Goal: Transaction & Acquisition: Register for event/course

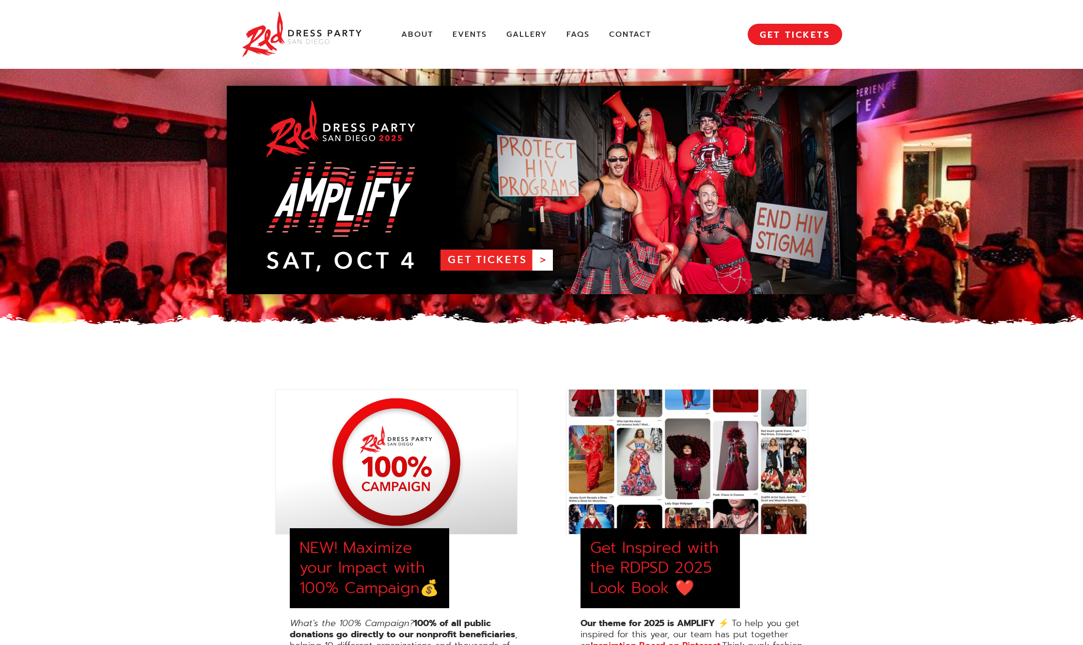
click at [485, 259] on link "RDPSD 2025 Banner" at bounding box center [542, 190] width 630 height 208
click at [473, 32] on link "Events" at bounding box center [469, 35] width 34 height 10
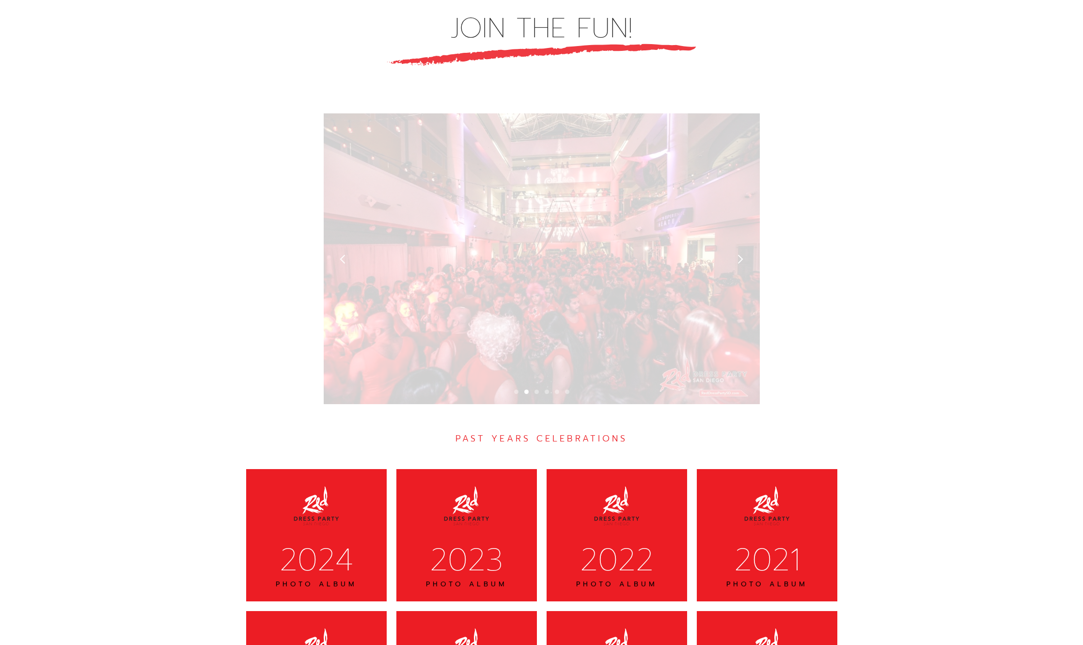
scroll to position [2667, 0]
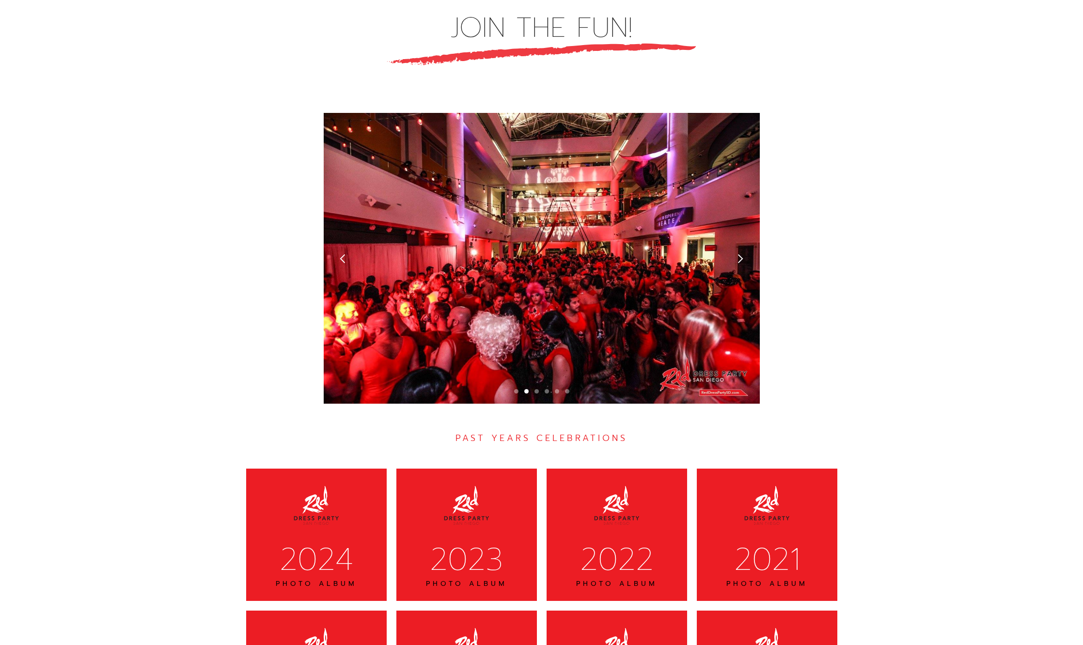
click at [740, 253] on div "next slide" at bounding box center [740, 258] width 10 height 10
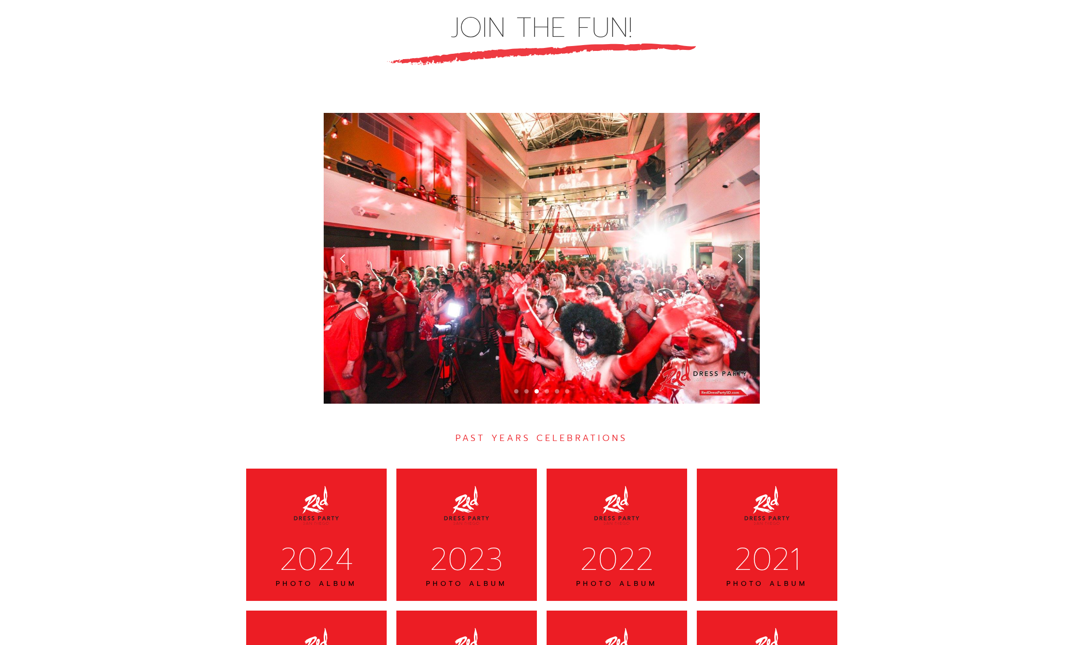
click at [740, 253] on div "next slide" at bounding box center [740, 258] width 10 height 10
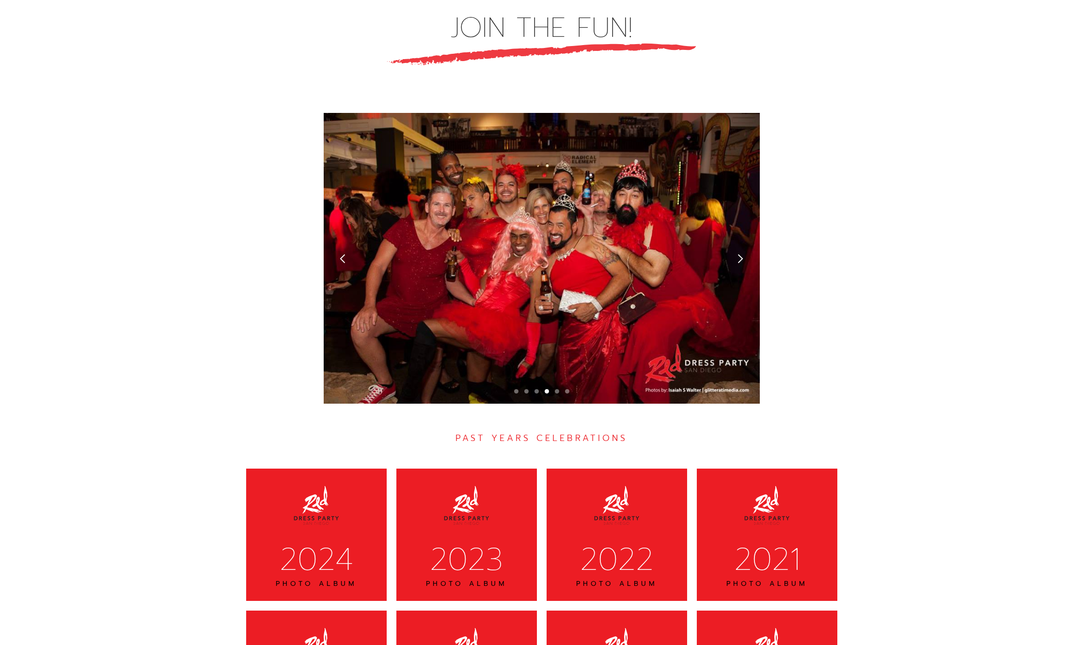
click at [740, 253] on div "next slide" at bounding box center [740, 258] width 10 height 10
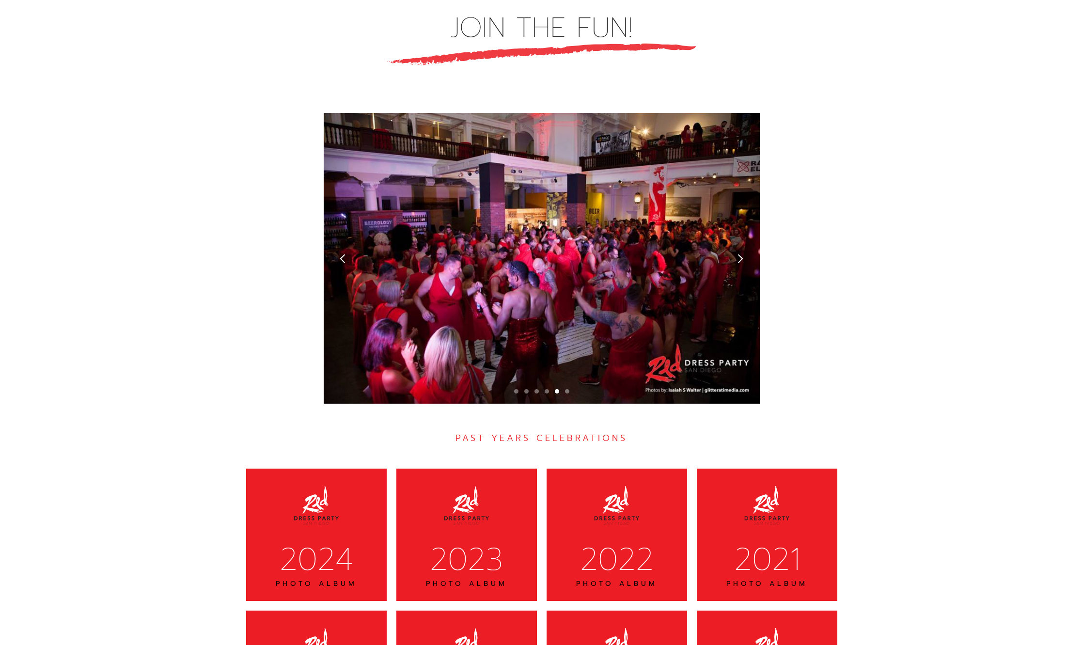
click at [740, 253] on div "next slide" at bounding box center [740, 258] width 10 height 10
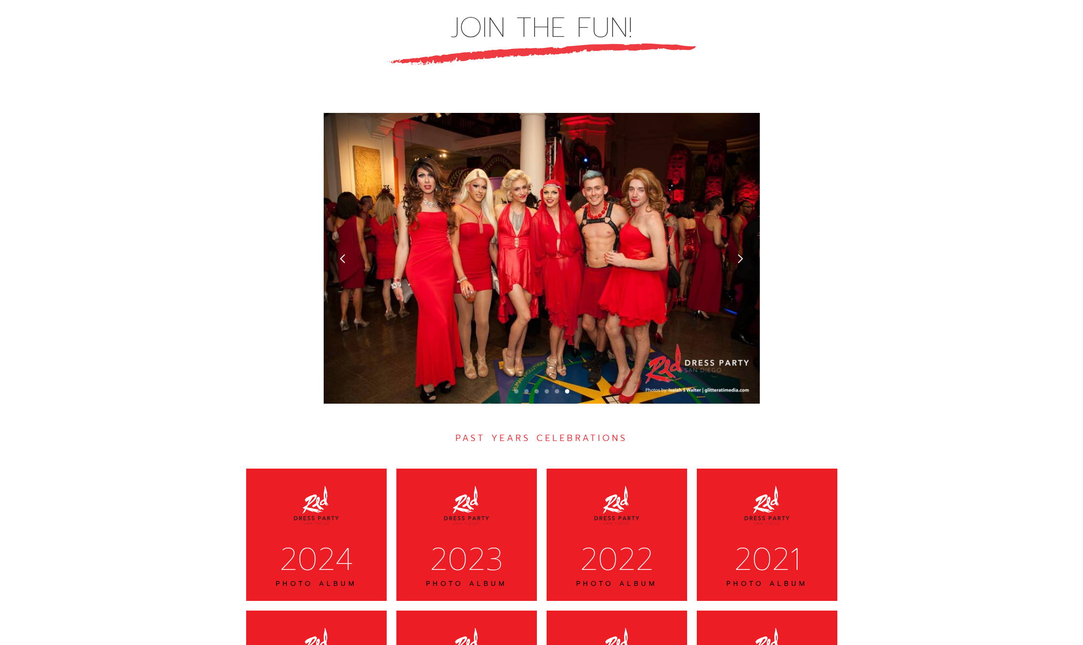
click at [740, 253] on div "next slide" at bounding box center [740, 258] width 10 height 10
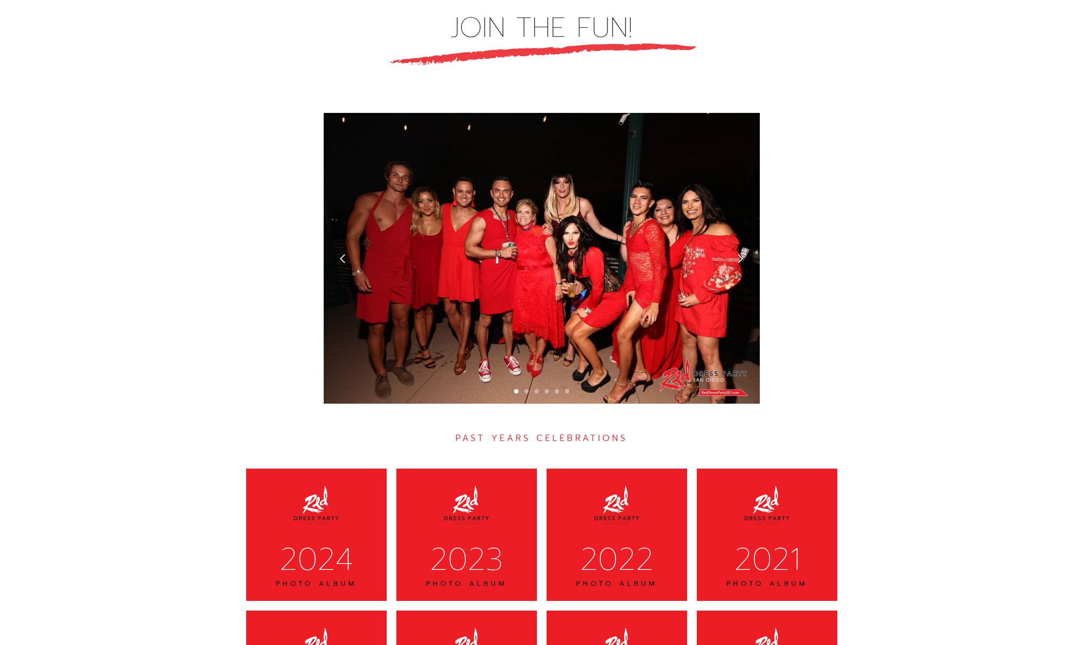
click at [740, 253] on div "next slide" at bounding box center [740, 258] width 10 height 10
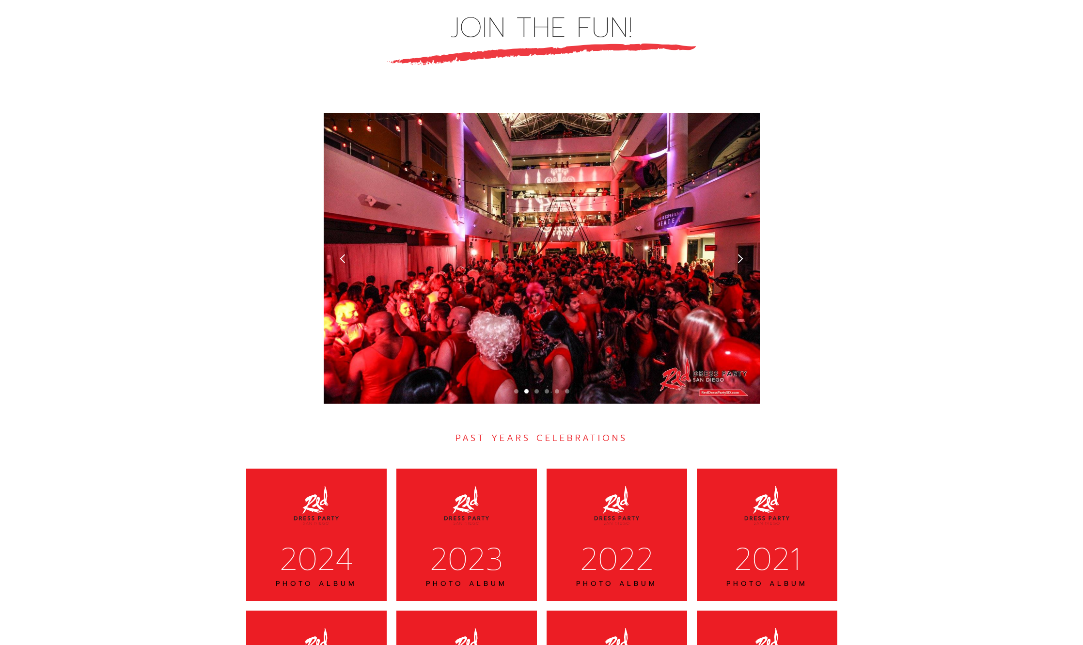
click at [740, 253] on div "next slide" at bounding box center [740, 258] width 10 height 10
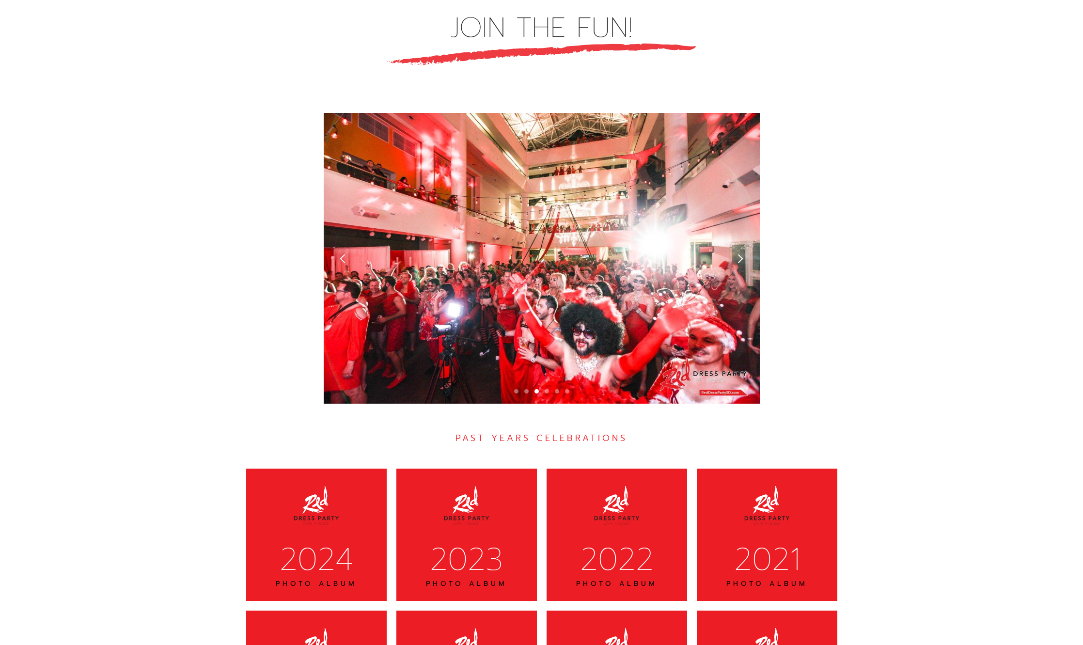
click at [740, 253] on div "next slide" at bounding box center [740, 258] width 10 height 10
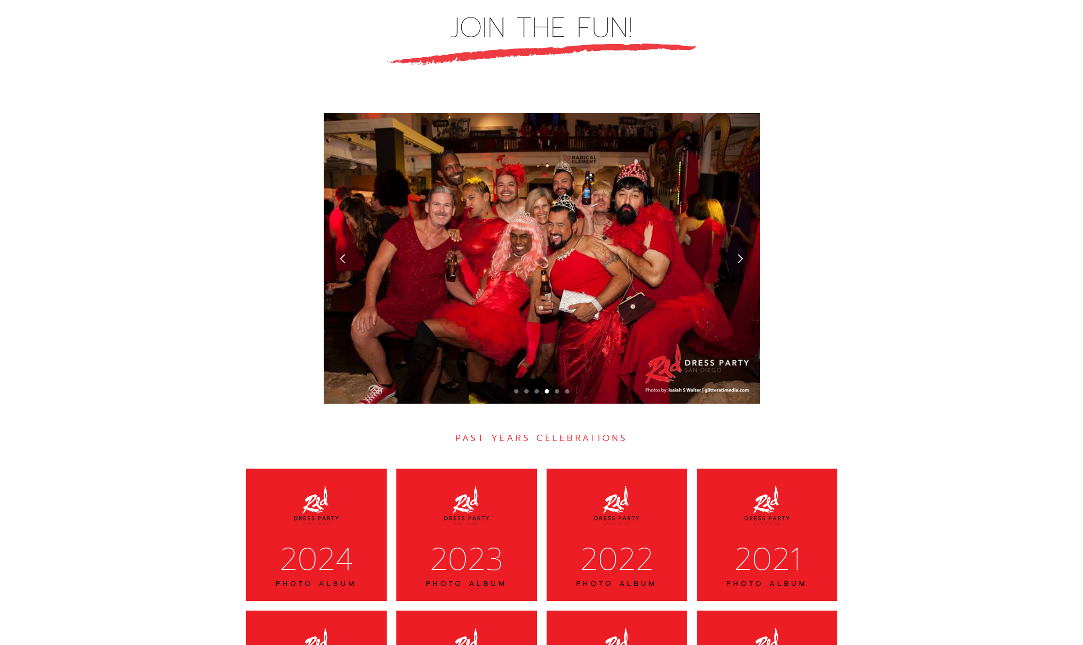
click at [740, 253] on div "next slide" at bounding box center [740, 258] width 10 height 10
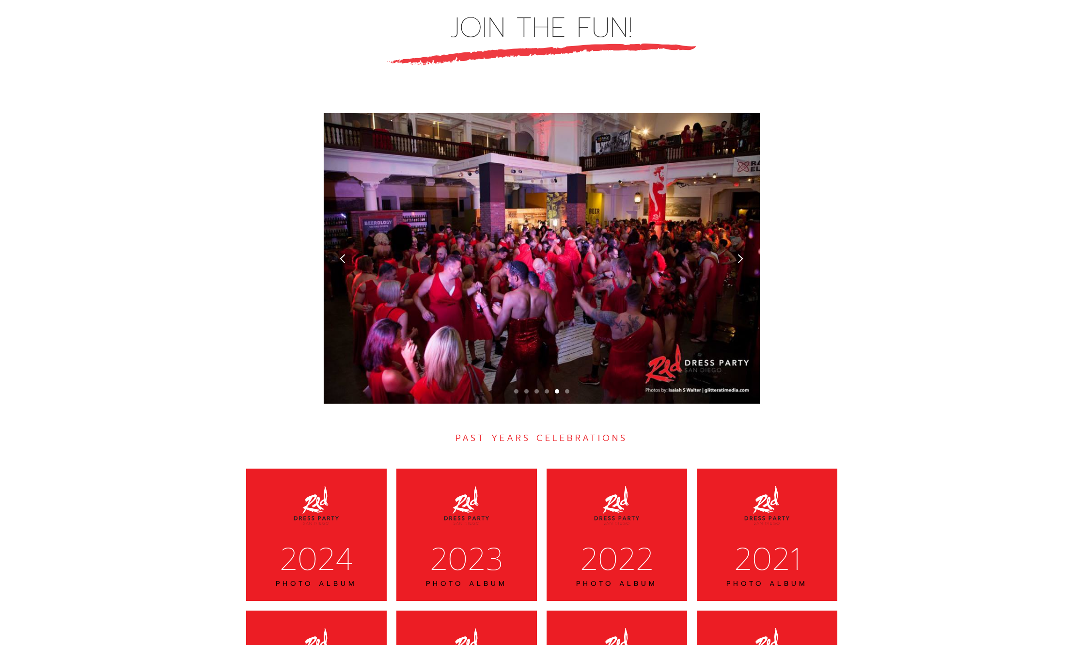
click at [740, 253] on div "next slide" at bounding box center [740, 258] width 10 height 10
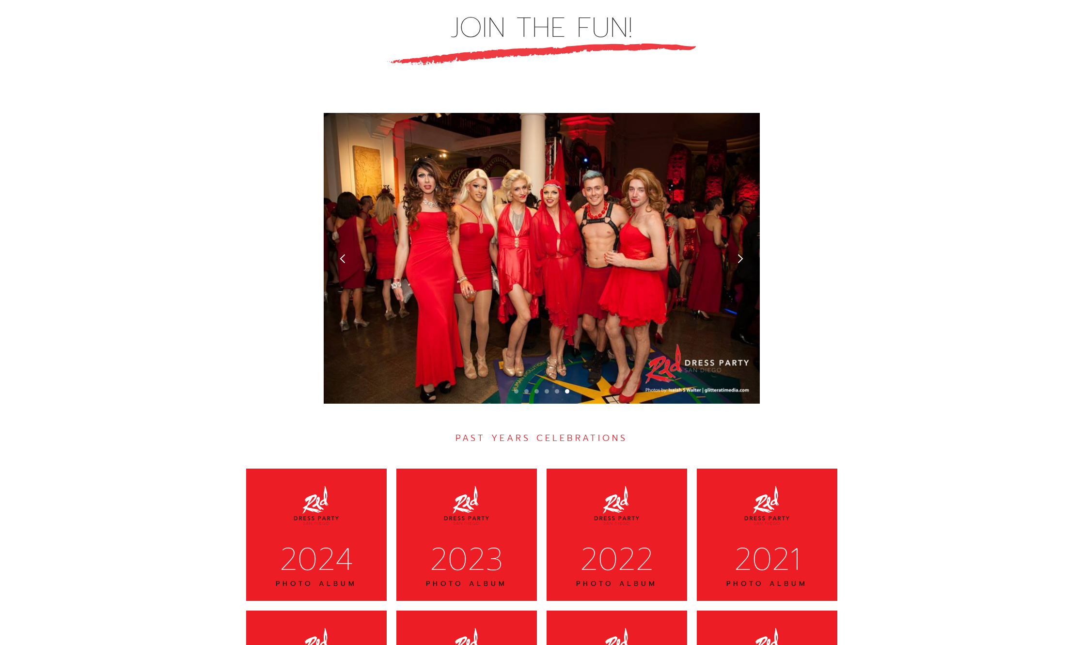
click at [740, 253] on div "next slide" at bounding box center [740, 258] width 10 height 10
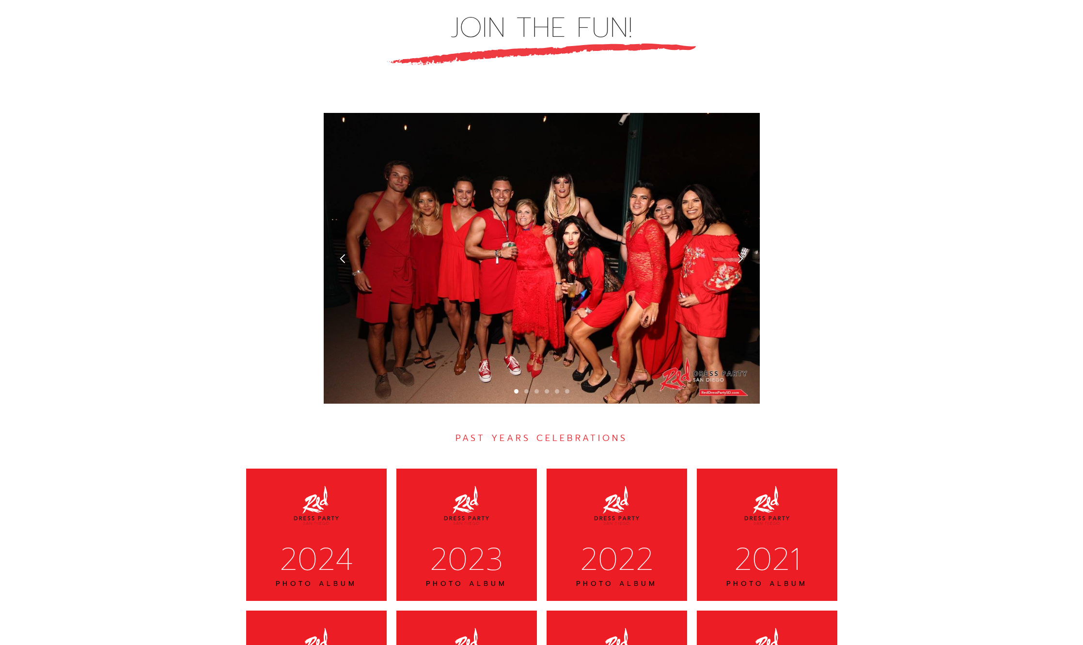
click at [740, 253] on div "next slide" at bounding box center [740, 258] width 10 height 10
